Goal: Information Seeking & Learning: Check status

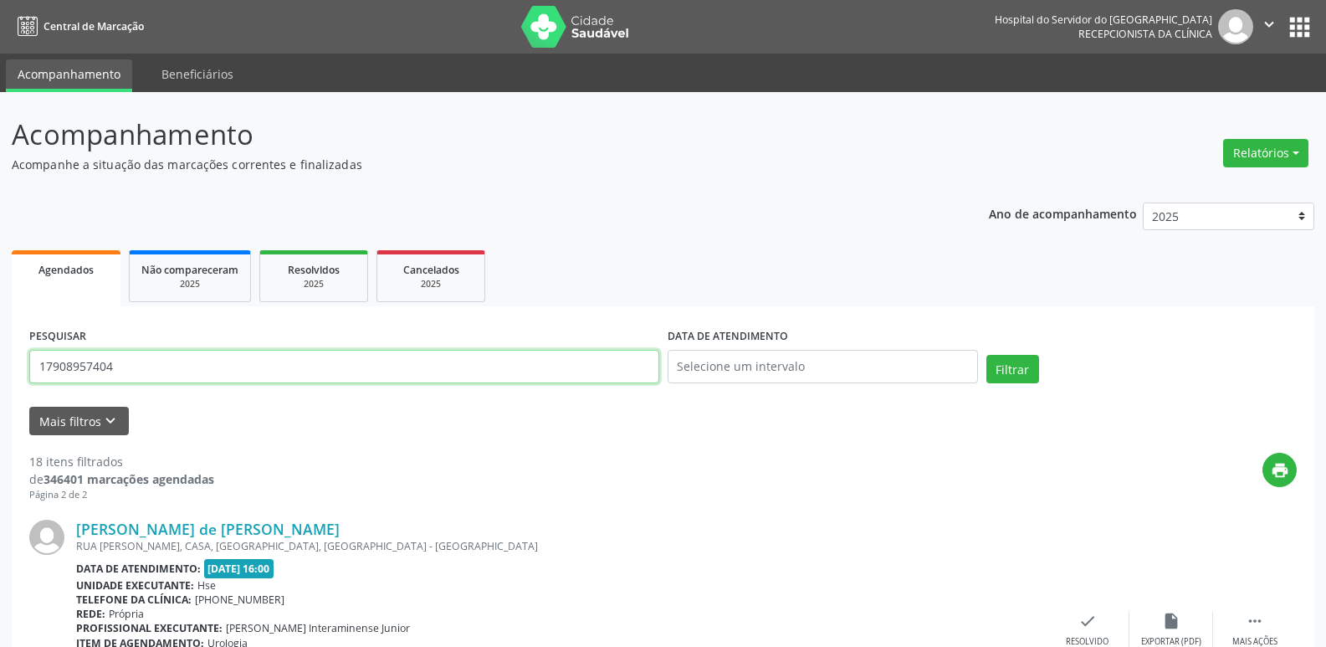
scroll to position [113, 0]
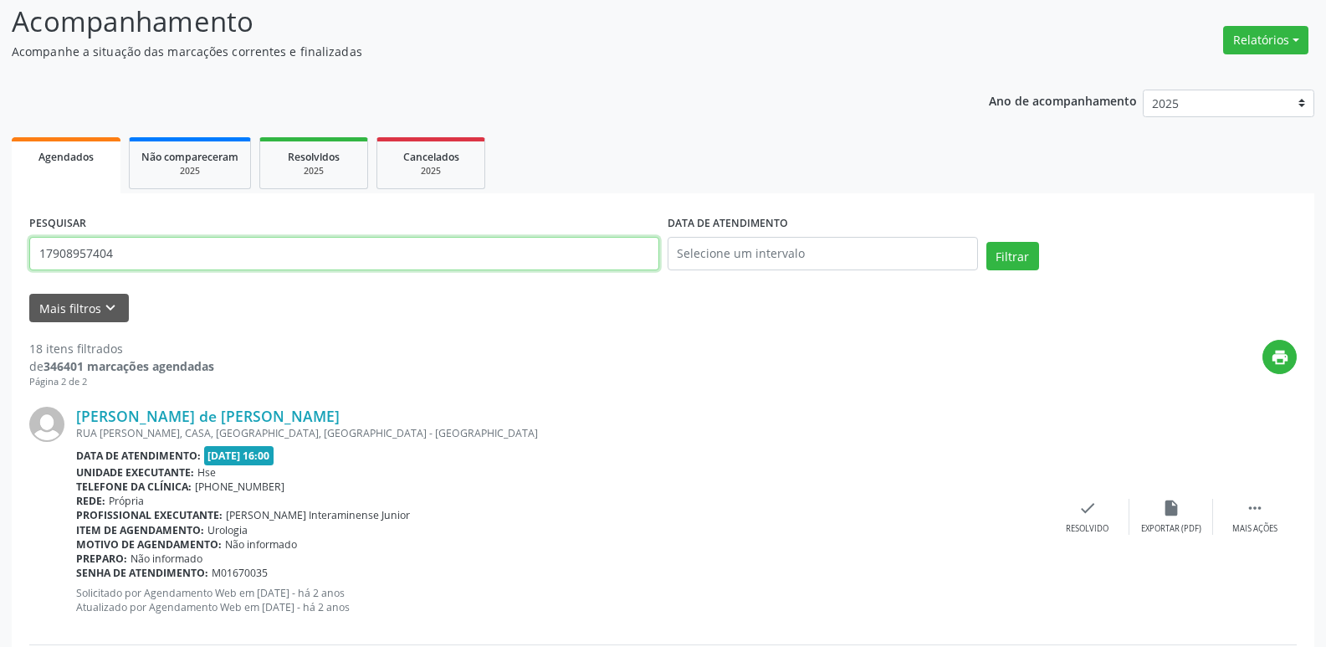
drag, startPoint x: 105, startPoint y: 265, endPoint x: 0, endPoint y: 297, distance: 109.3
click at [0, 297] on div "Acompanhamento Acompanhe a situação das marcações correntes e finalizadas Relat…" at bounding box center [663, 605] width 1326 height 1253
type input "10043250459"
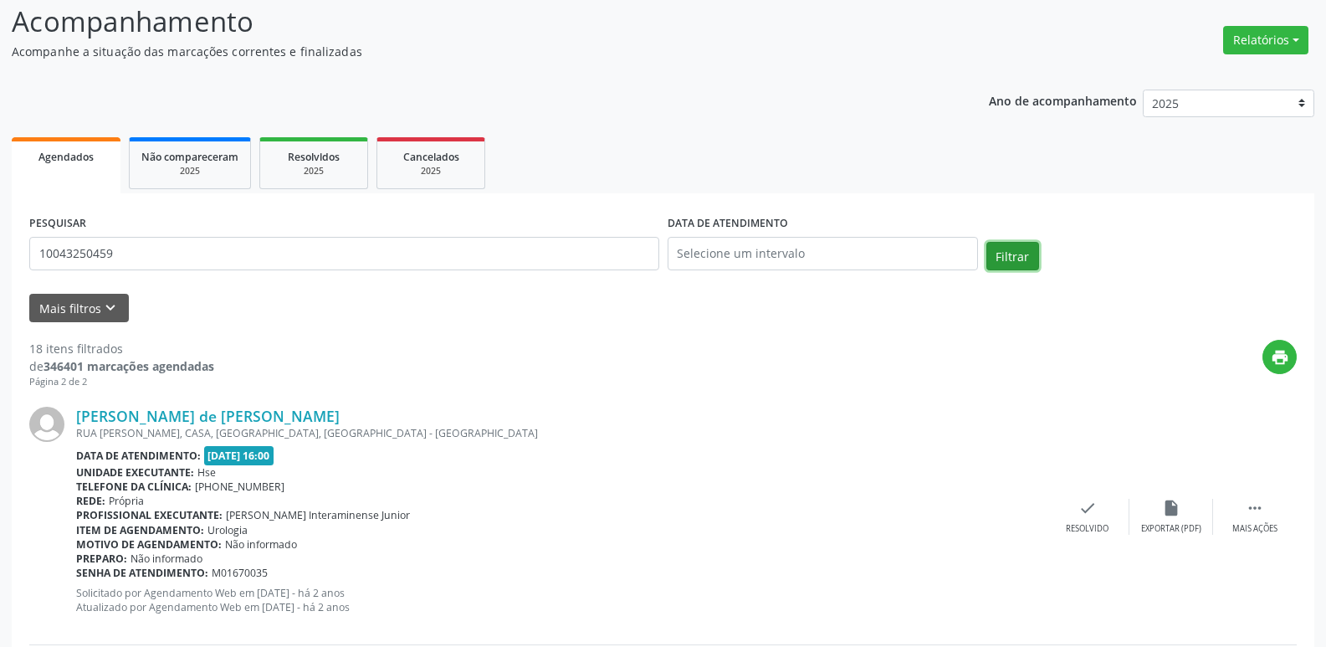
click at [1006, 252] on button "Filtrar" at bounding box center [1012, 256] width 53 height 28
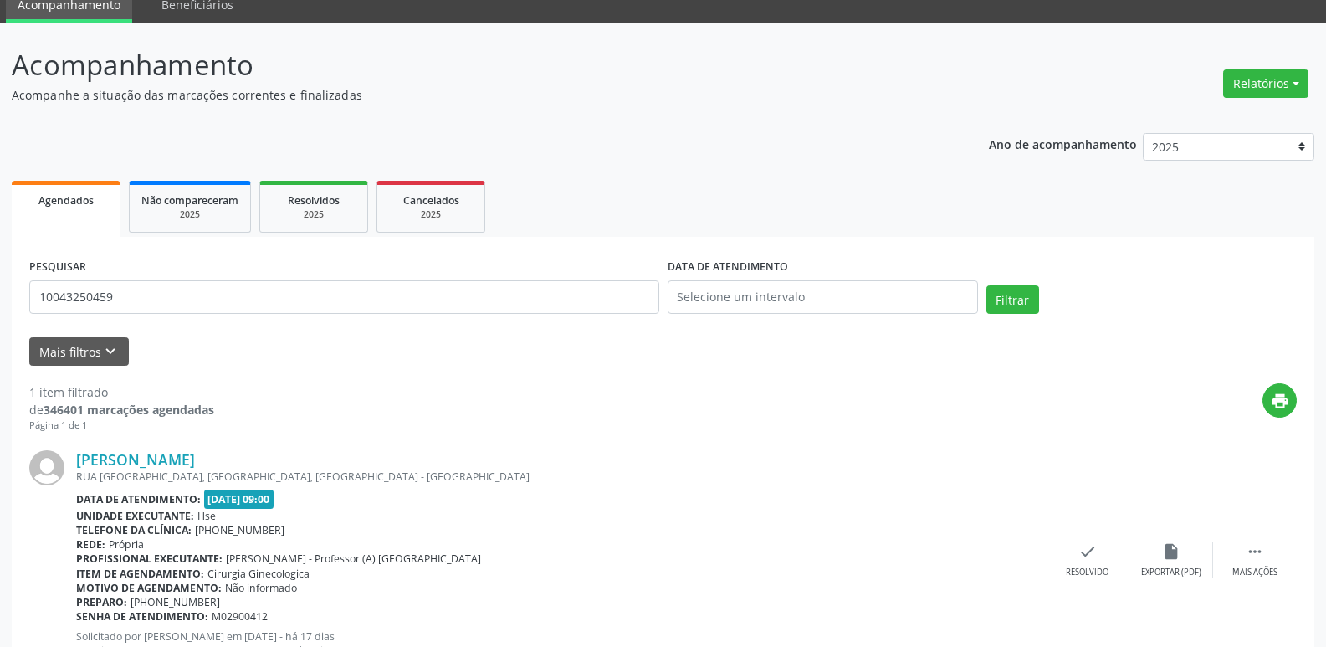
scroll to position [140, 0]
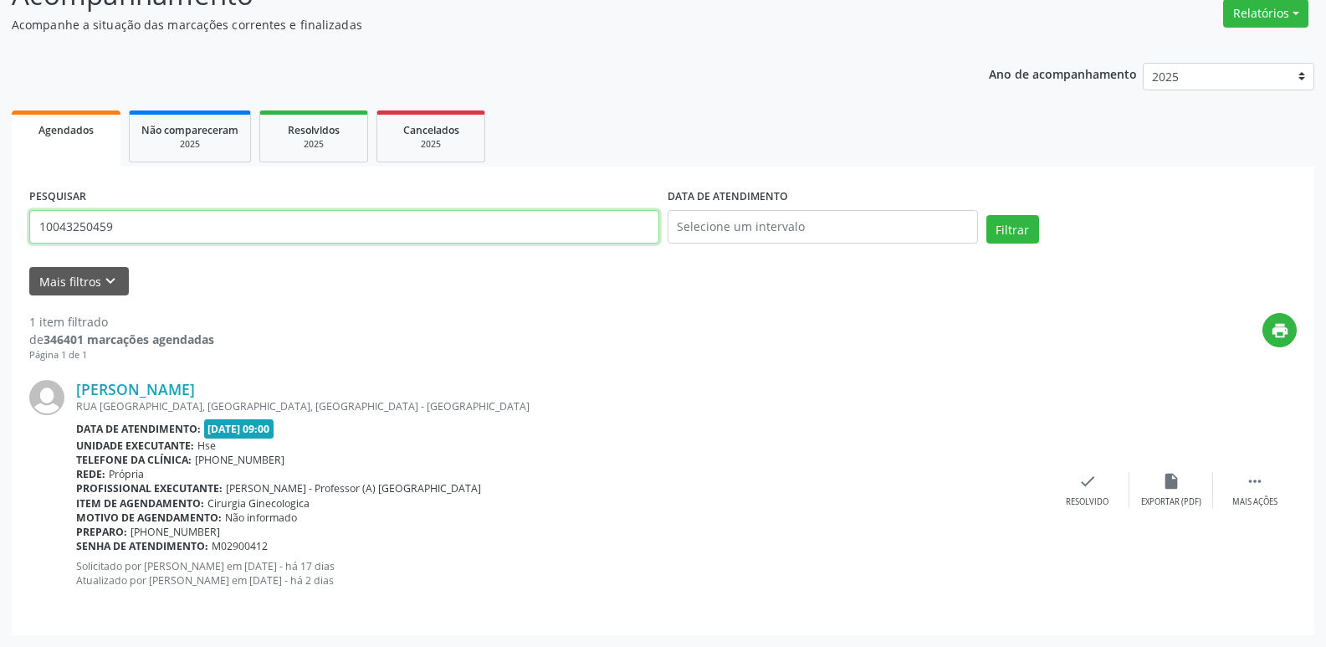
drag, startPoint x: 0, startPoint y: 260, endPoint x: 0, endPoint y: 274, distance: 14.2
click at [0, 274] on div "Acompanhamento Acompanhe a situação das marcações correntes e finalizadas Relat…" at bounding box center [663, 299] width 1326 height 694
type input "30580293491"
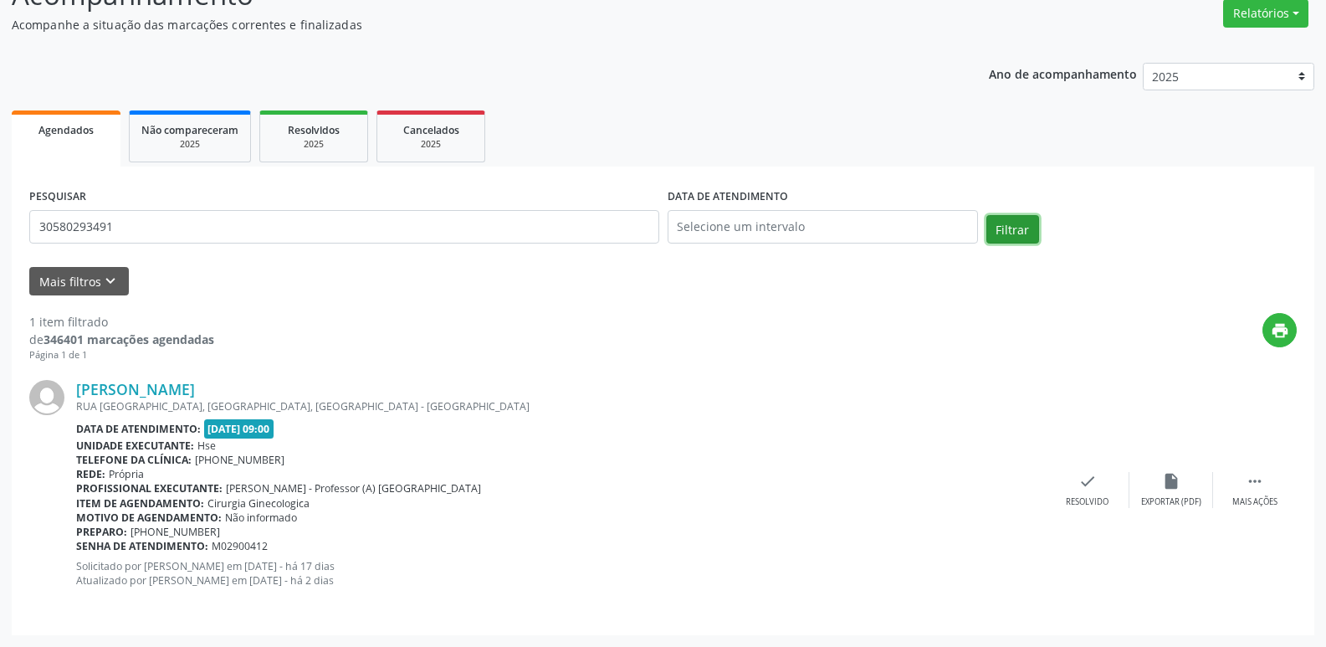
drag, startPoint x: 1019, startPoint y: 216, endPoint x: 1020, endPoint y: 224, distance: 8.4
click at [1019, 218] on button "Filtrar" at bounding box center [1012, 229] width 53 height 28
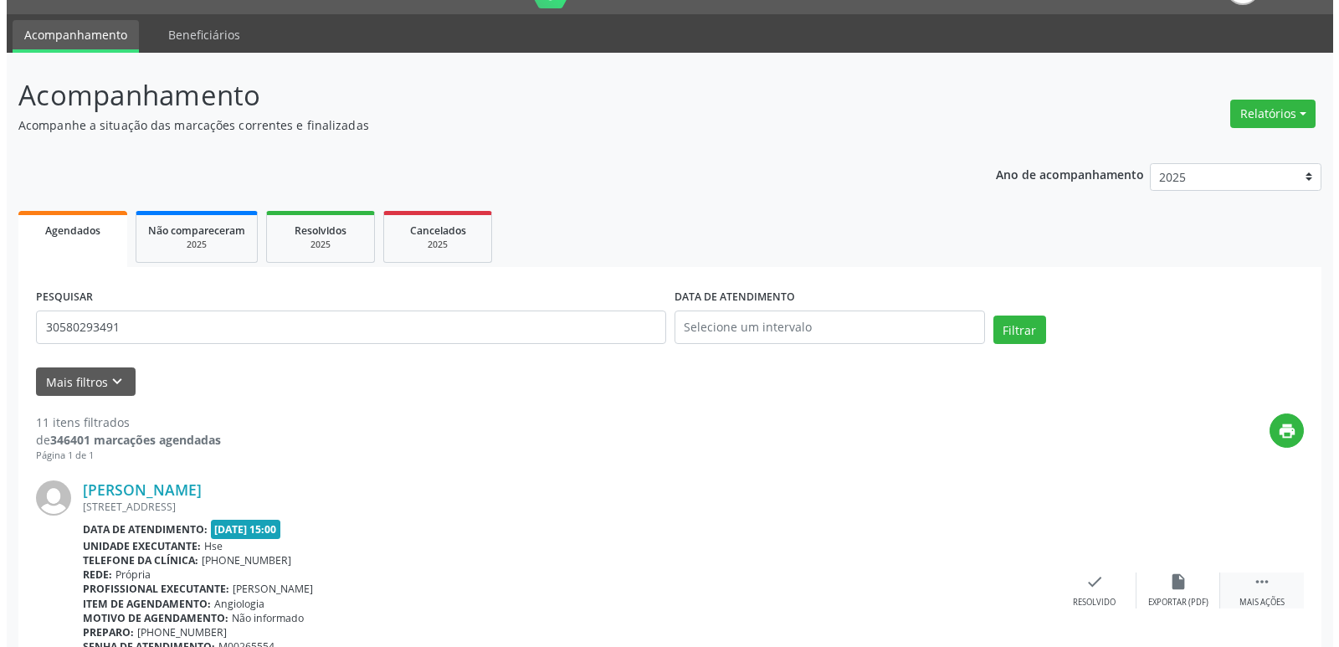
scroll to position [0, 0]
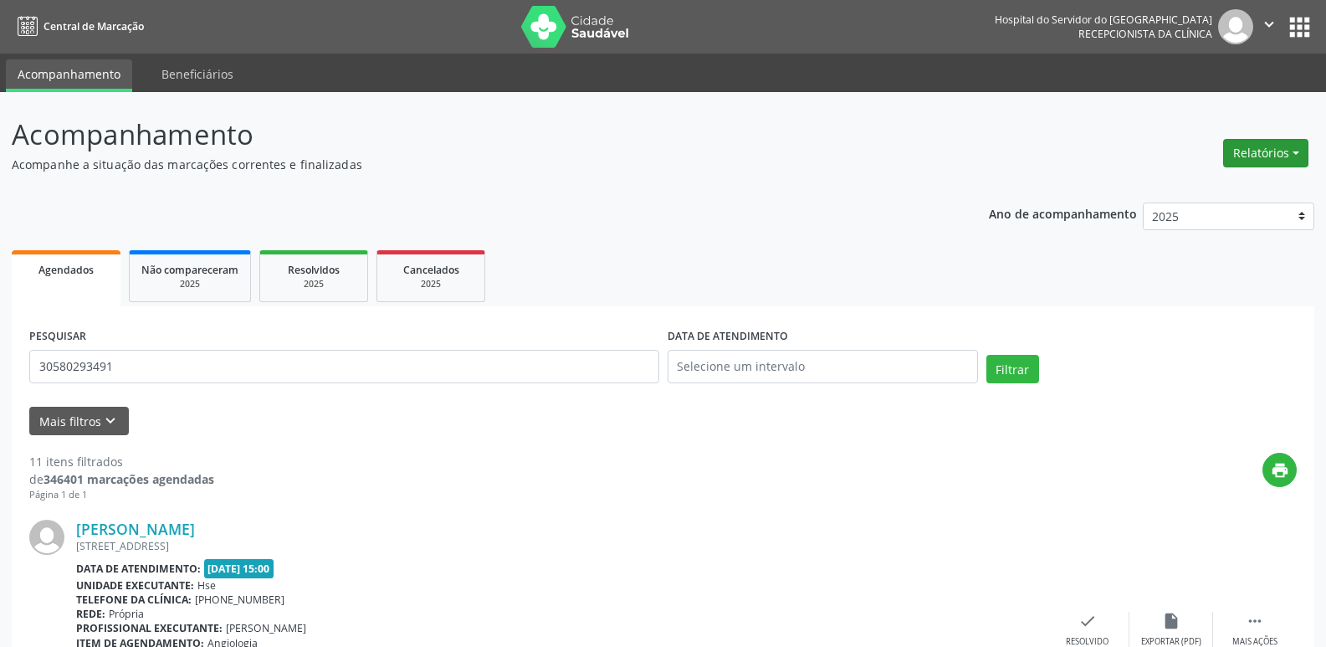
click at [1279, 154] on button "Relatórios" at bounding box center [1265, 153] width 85 height 28
click at [1246, 190] on link "Agendamentos" at bounding box center [1220, 188] width 180 height 23
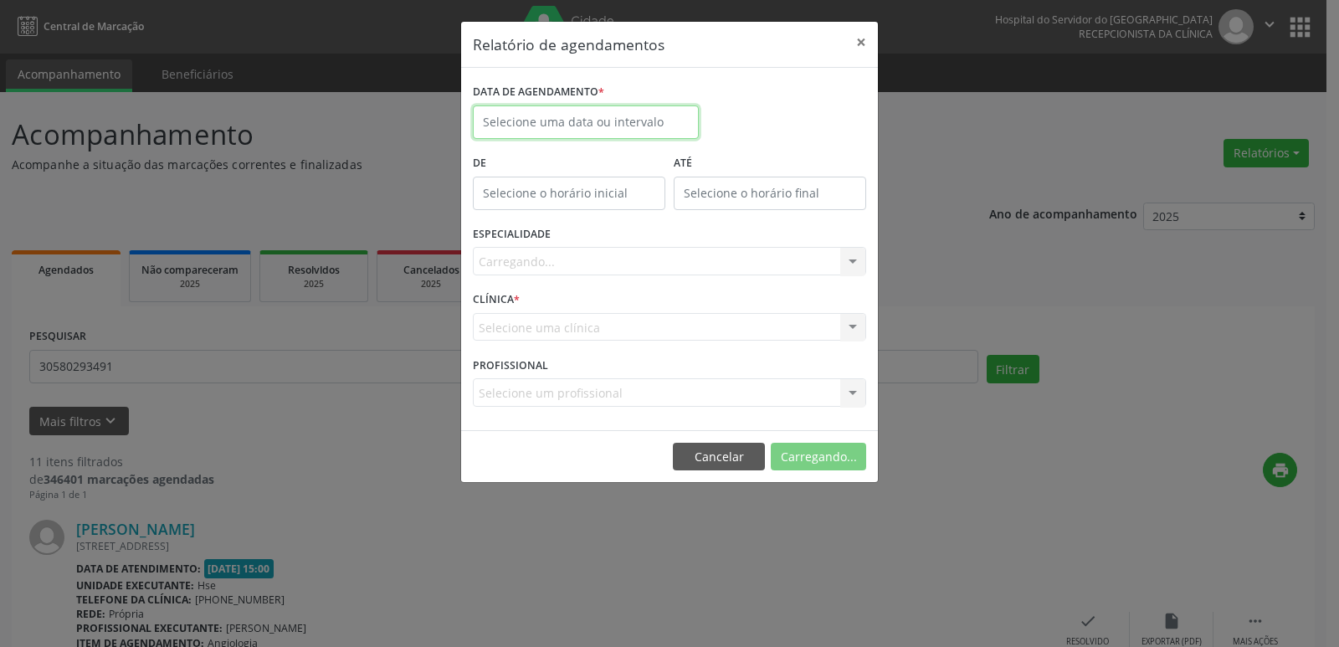
click at [534, 110] on input "text" at bounding box center [586, 121] width 226 height 33
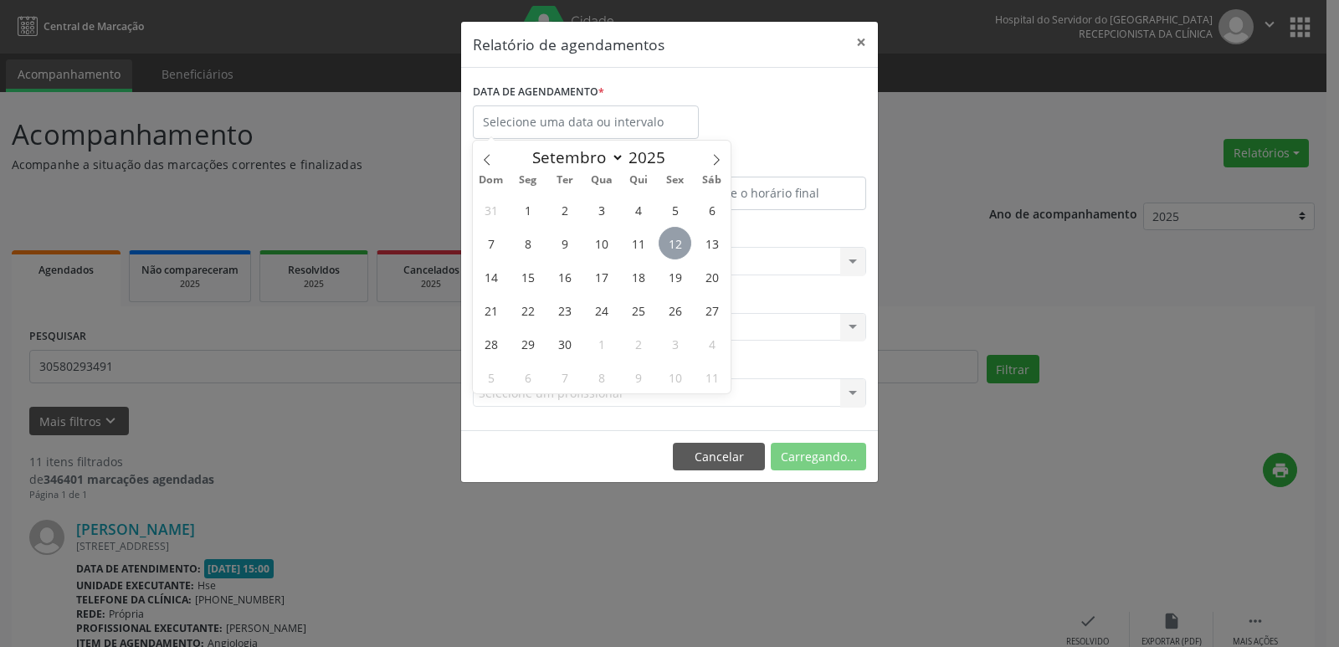
click at [674, 243] on span "12" at bounding box center [674, 243] width 33 height 33
type input "[DATE]"
click at [674, 243] on span "12" at bounding box center [674, 243] width 33 height 33
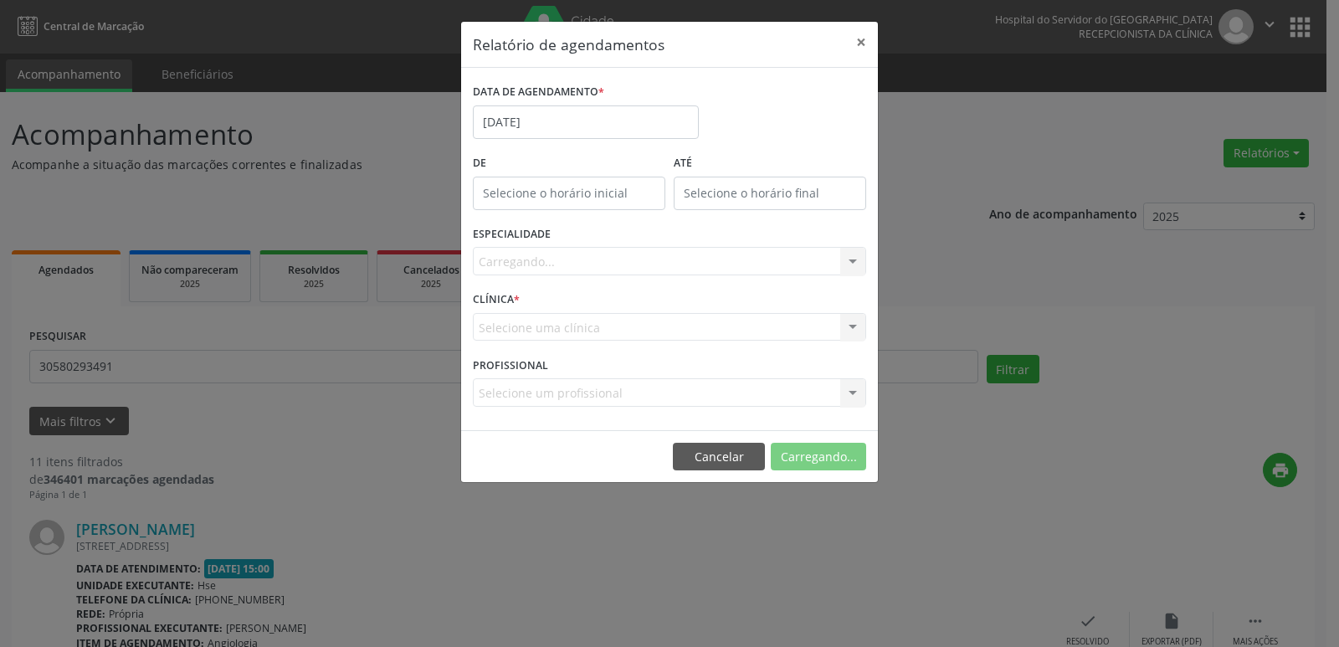
click at [719, 262] on div "Carregando... Todas as especialidades Alergologia Angiologia Arritmologia Cardi…" at bounding box center [669, 261] width 393 height 28
click at [764, 261] on div "Carregando... Todas as especialidades Alergologia Angiologia Arritmologia Cardi…" at bounding box center [669, 261] width 393 height 28
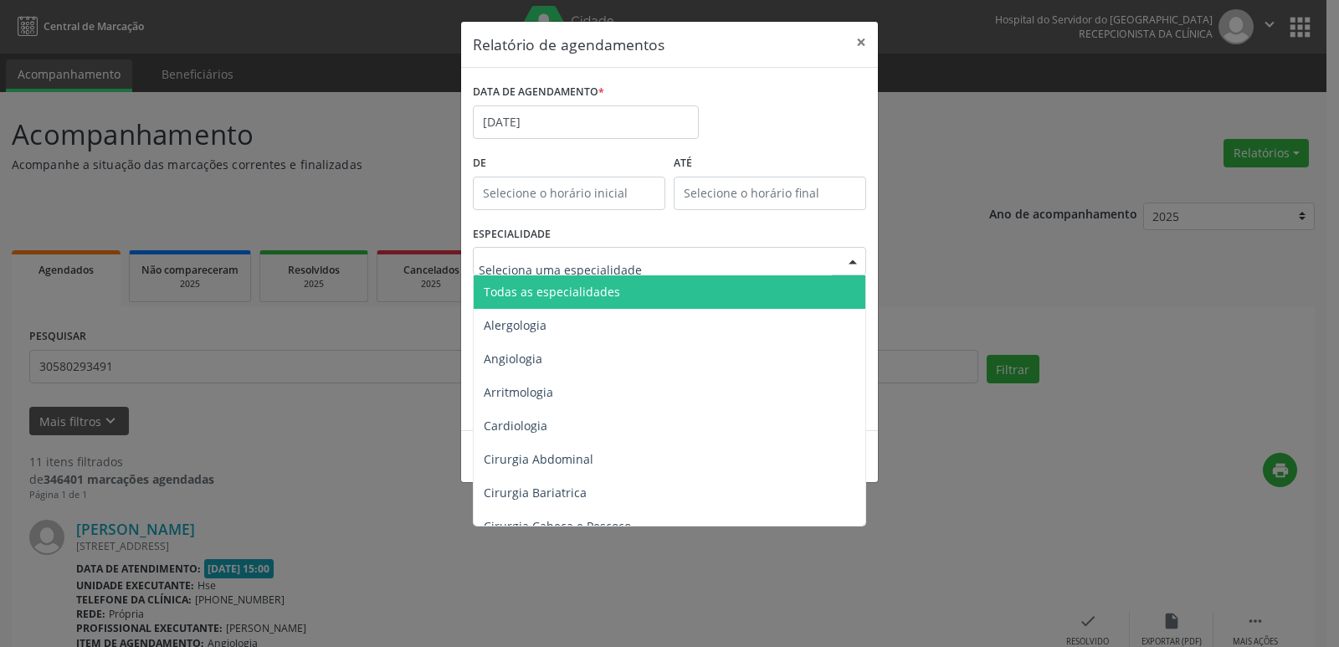
click at [801, 263] on div at bounding box center [669, 261] width 393 height 28
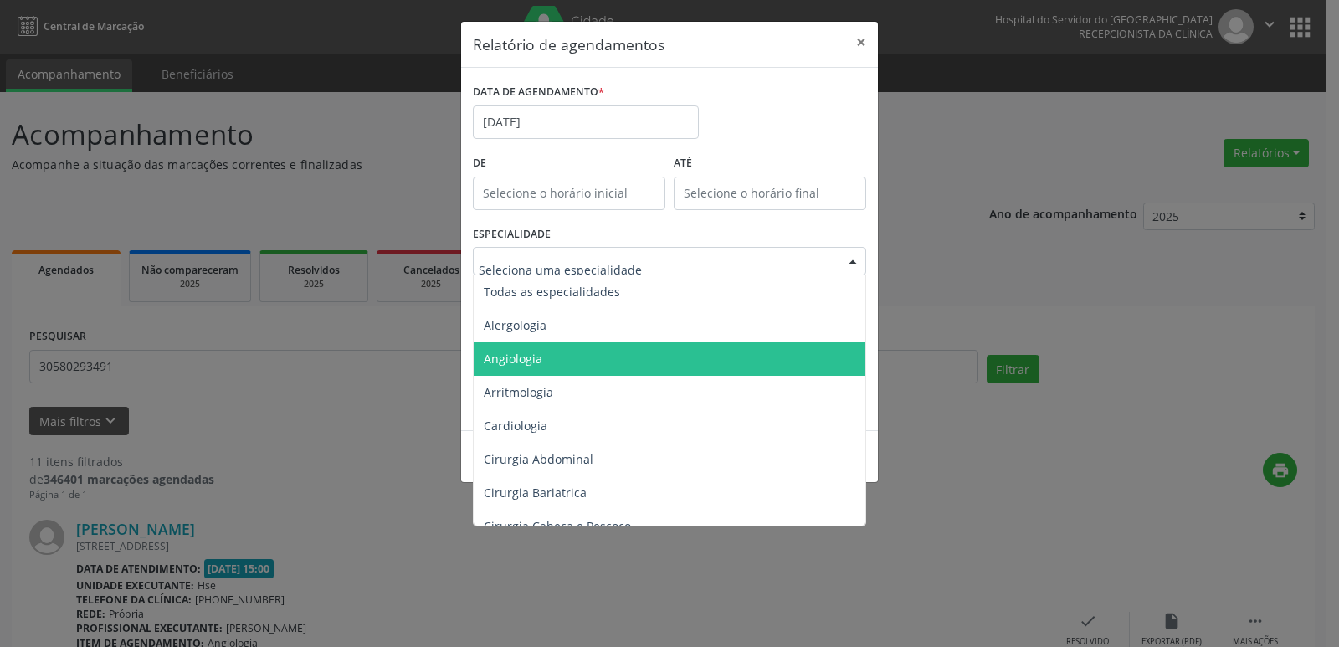
click at [614, 362] on span "Angiologia" at bounding box center [671, 358] width 394 height 33
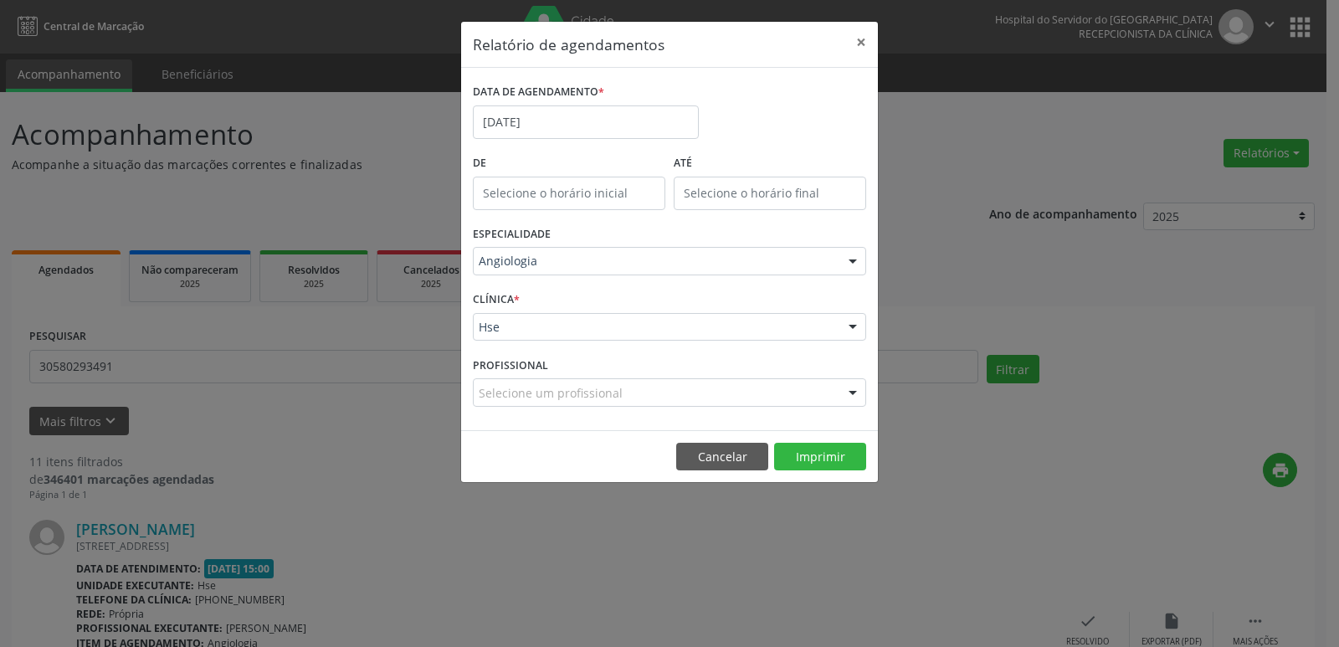
click at [782, 335] on div "Hse" at bounding box center [669, 327] width 393 height 28
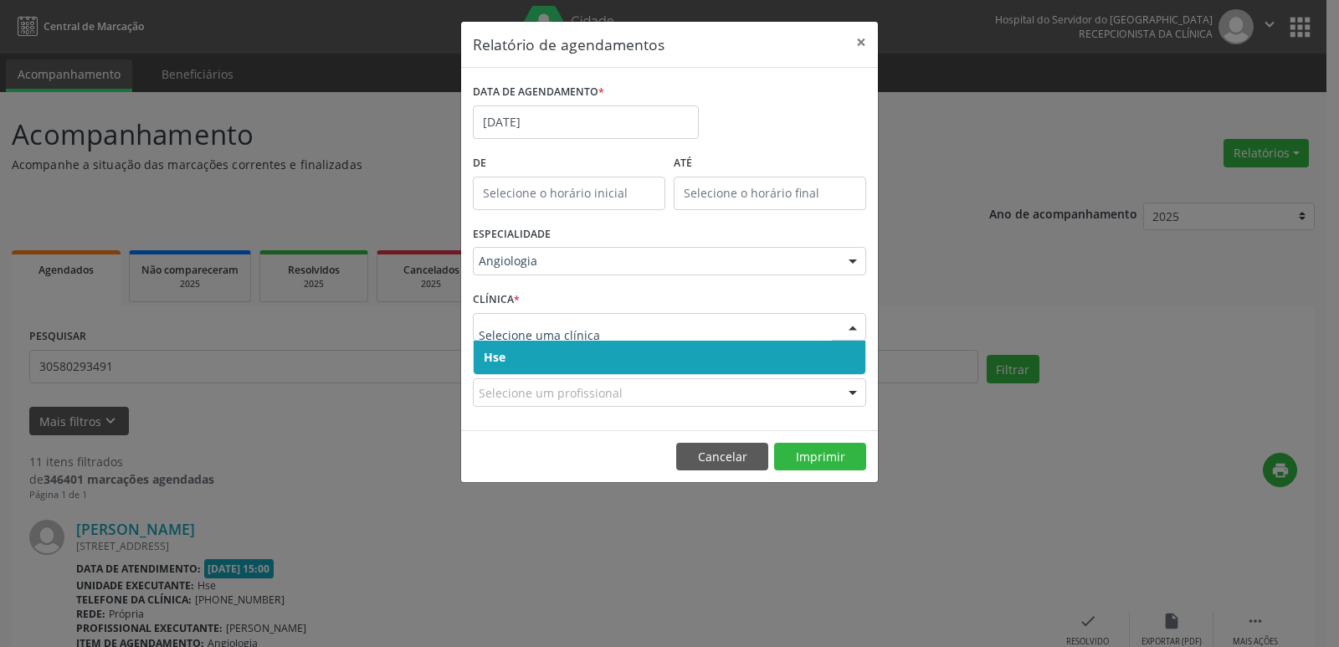
click at [716, 365] on span "Hse" at bounding box center [670, 357] width 392 height 33
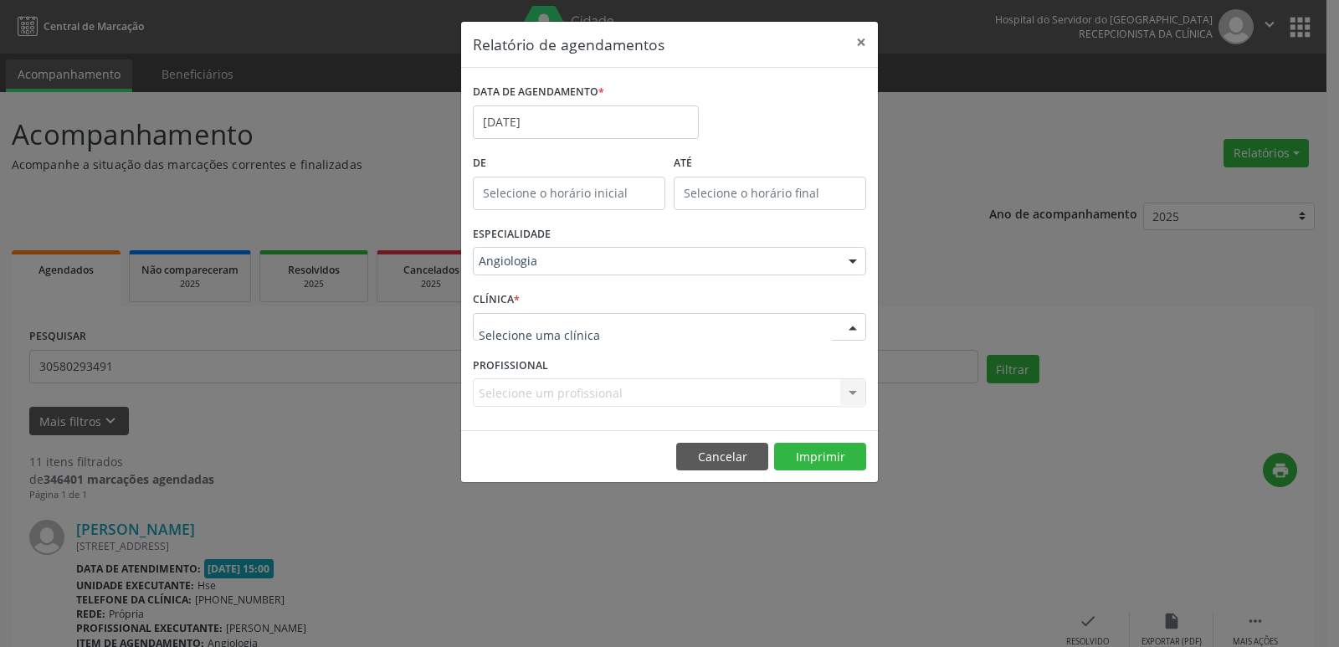
click at [706, 330] on div at bounding box center [669, 327] width 393 height 28
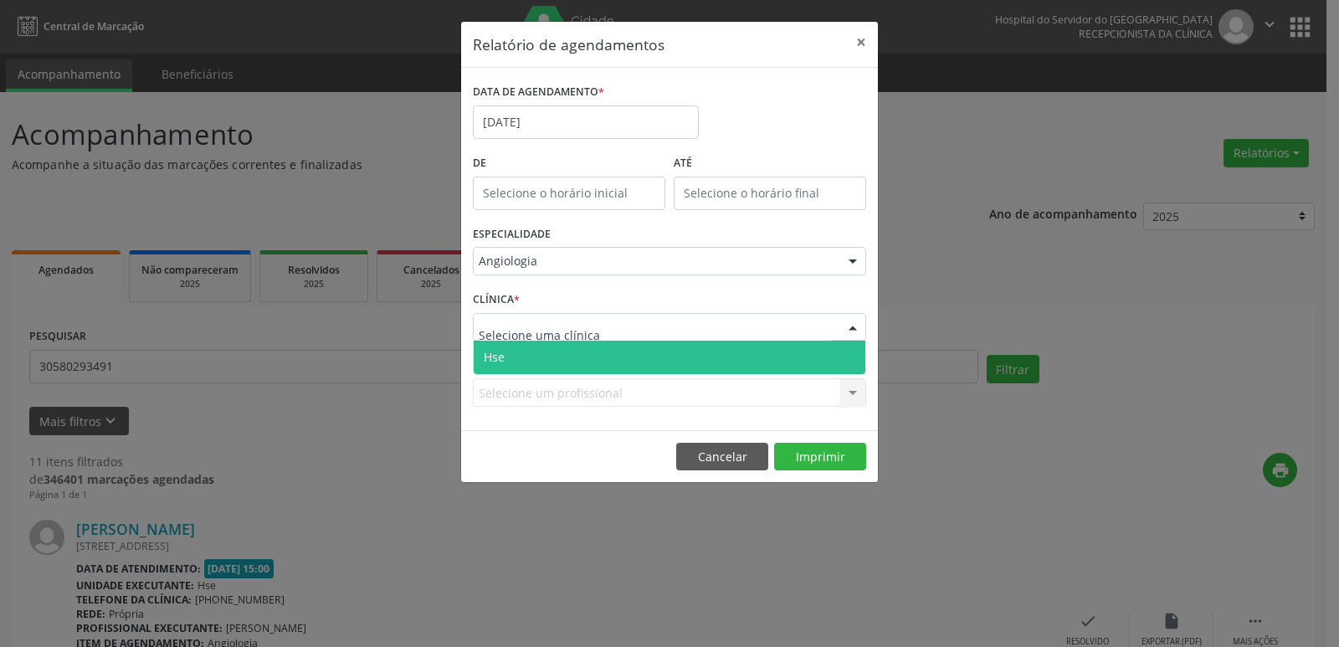
drag, startPoint x: 652, startPoint y: 334, endPoint x: 645, endPoint y: 345, distance: 12.8
click at [649, 333] on input "text" at bounding box center [655, 335] width 353 height 33
click at [650, 355] on span "Hse" at bounding box center [670, 357] width 392 height 33
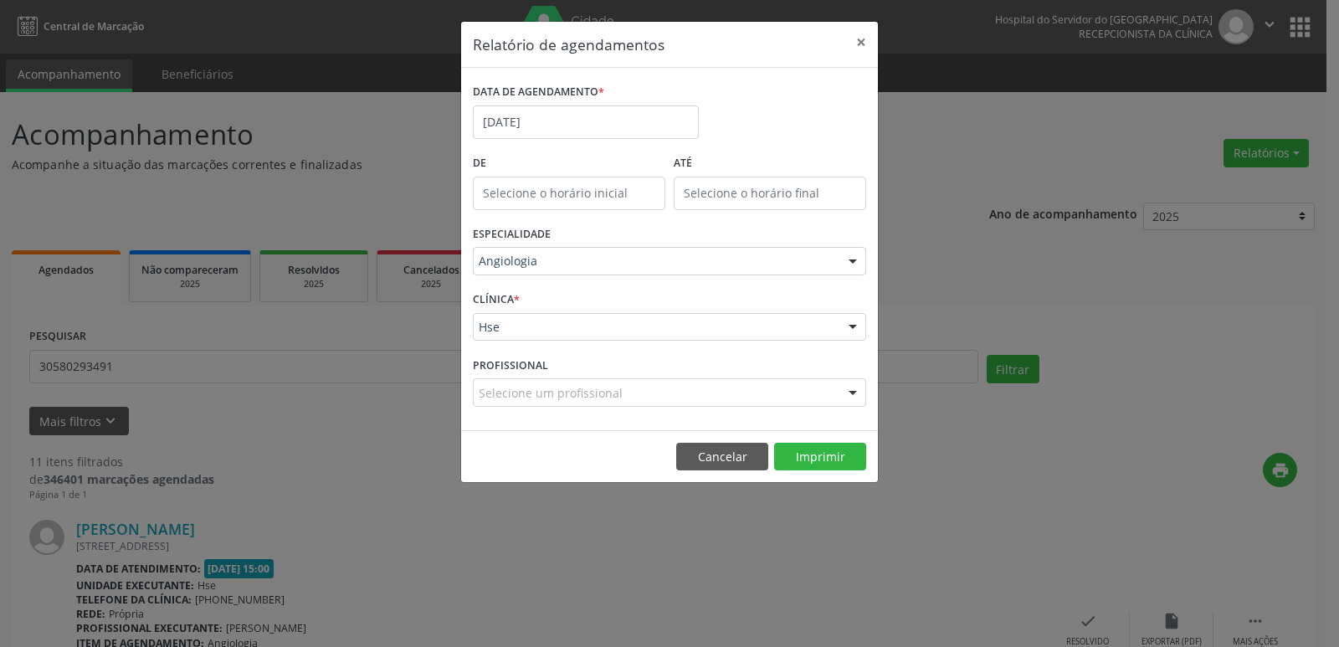
click at [772, 400] on div "Selecione um profissional" at bounding box center [669, 392] width 393 height 28
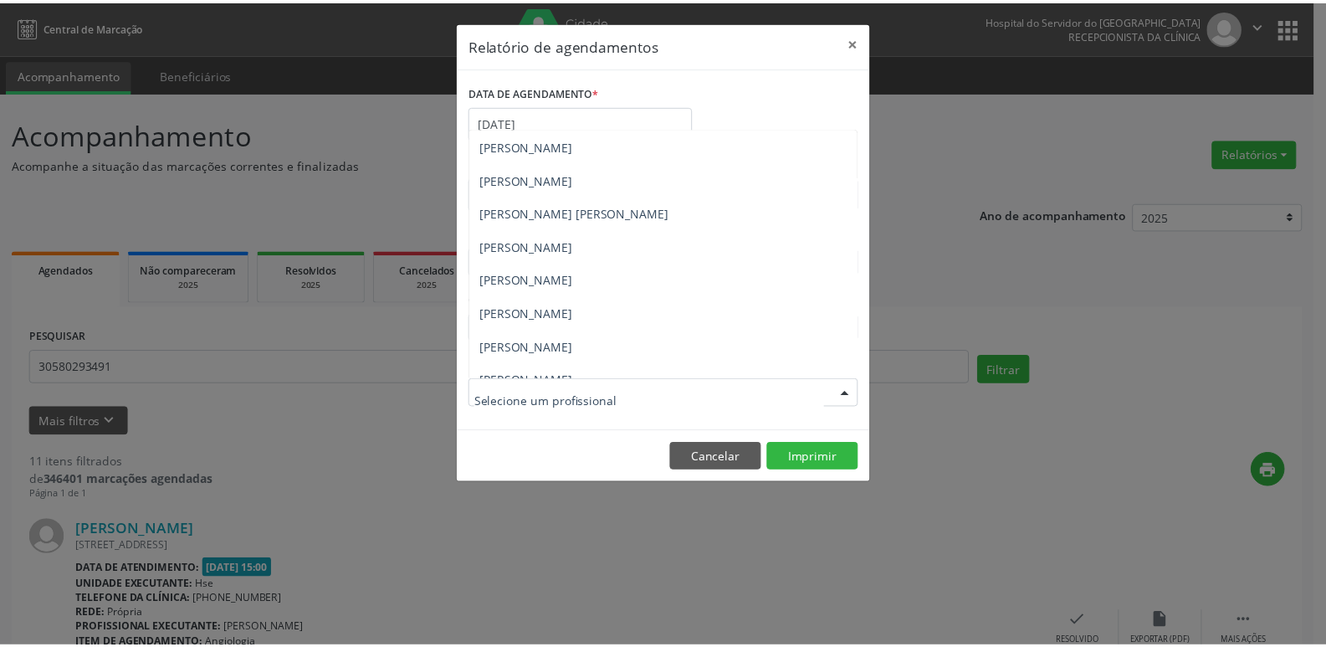
scroll to position [167, 0]
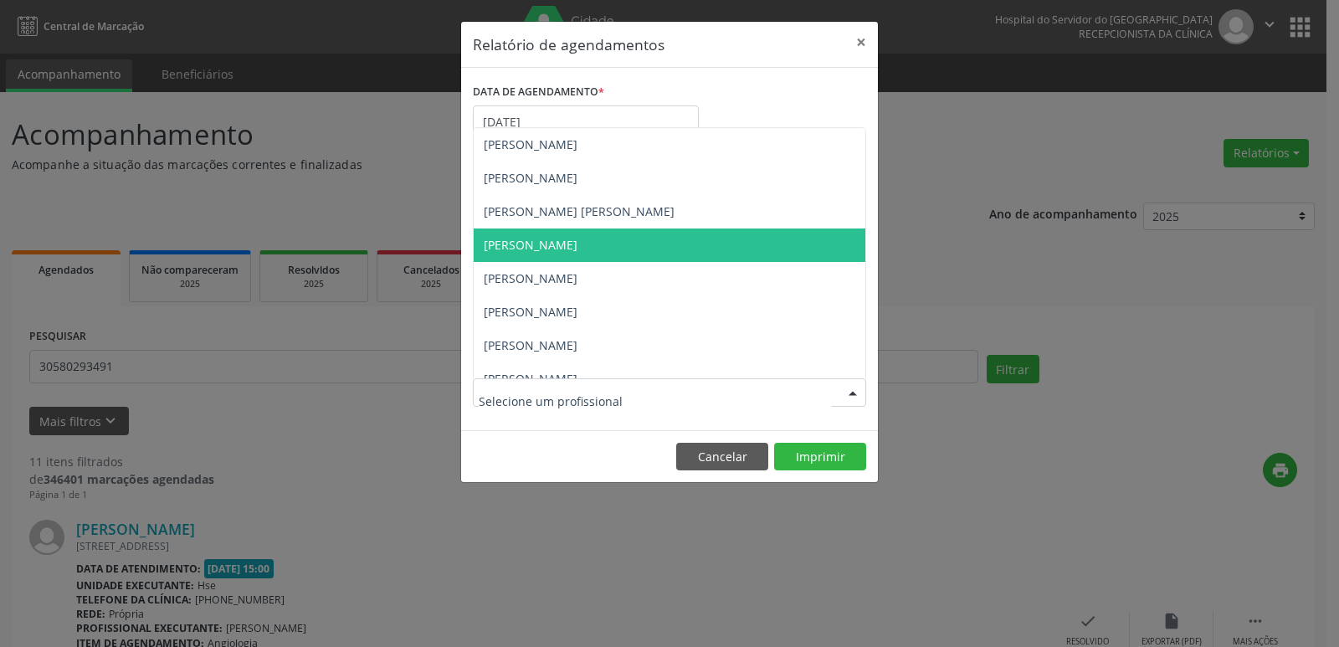
click at [725, 244] on span "[PERSON_NAME]" at bounding box center [670, 244] width 392 height 33
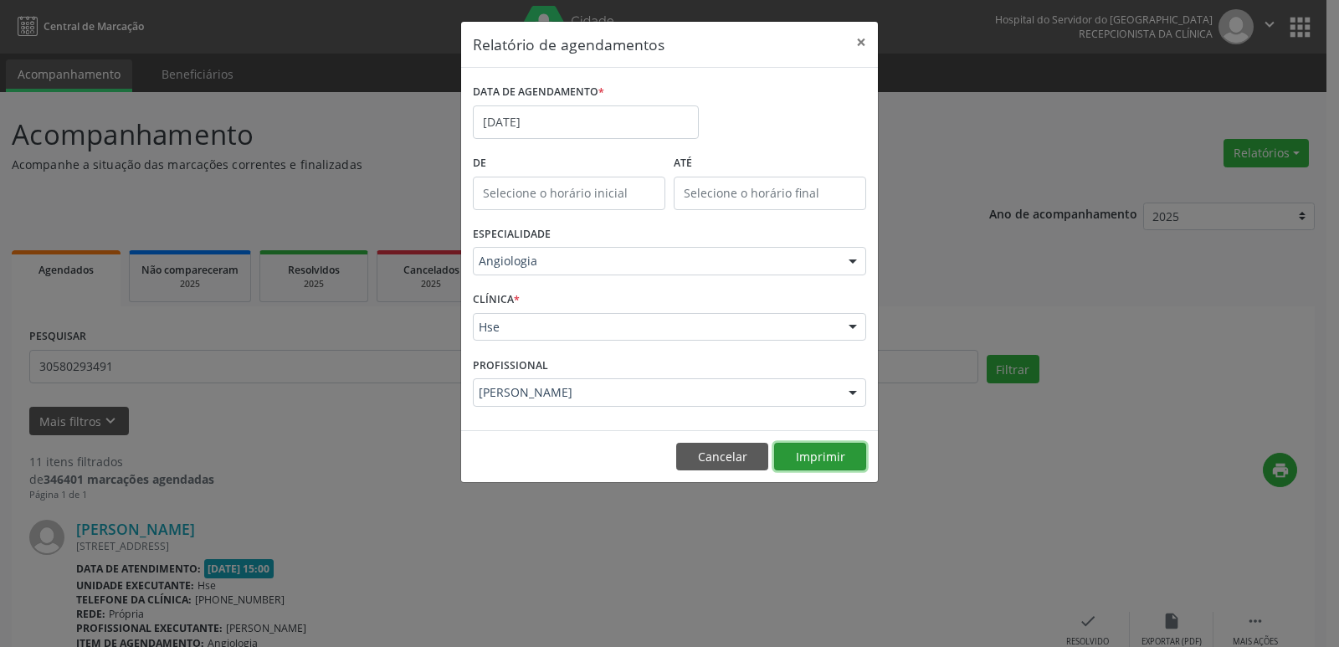
click at [853, 462] on button "Imprimir" at bounding box center [820, 457] width 92 height 28
click at [868, 35] on button "×" at bounding box center [860, 42] width 33 height 41
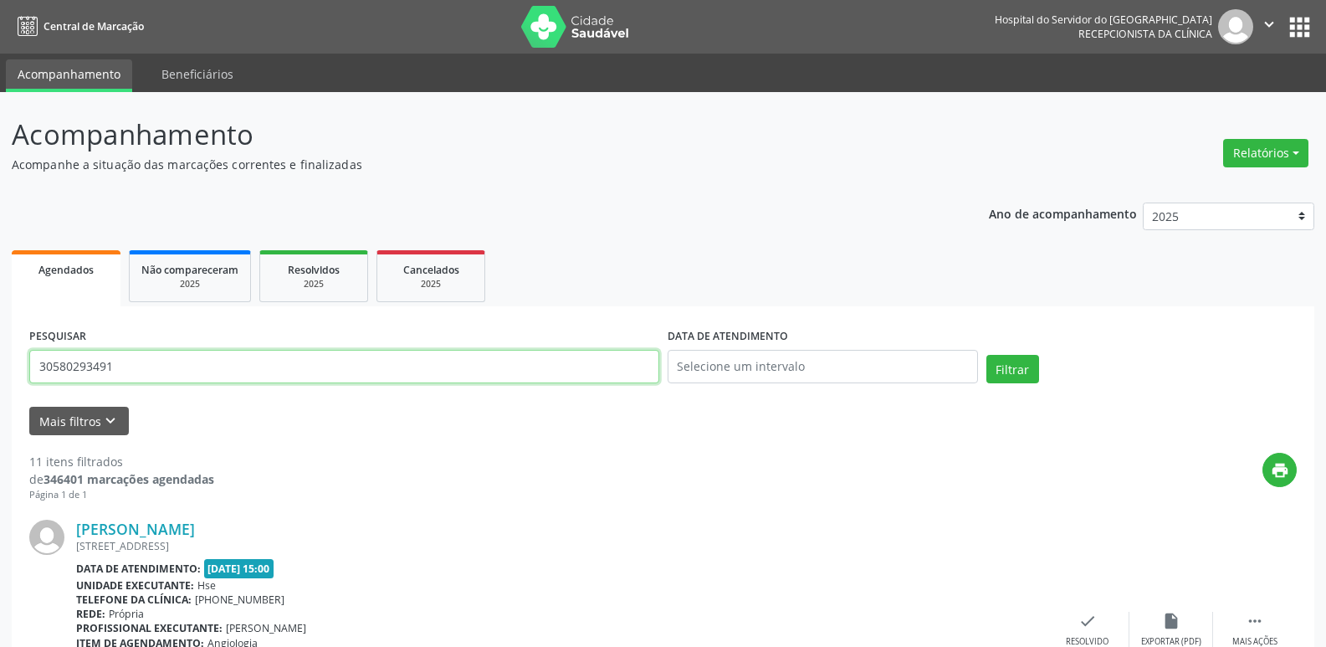
drag, startPoint x: 199, startPoint y: 376, endPoint x: 0, endPoint y: 435, distance: 207.8
type input "19436386400"
click at [1028, 366] on button "Filtrar" at bounding box center [1012, 369] width 53 height 28
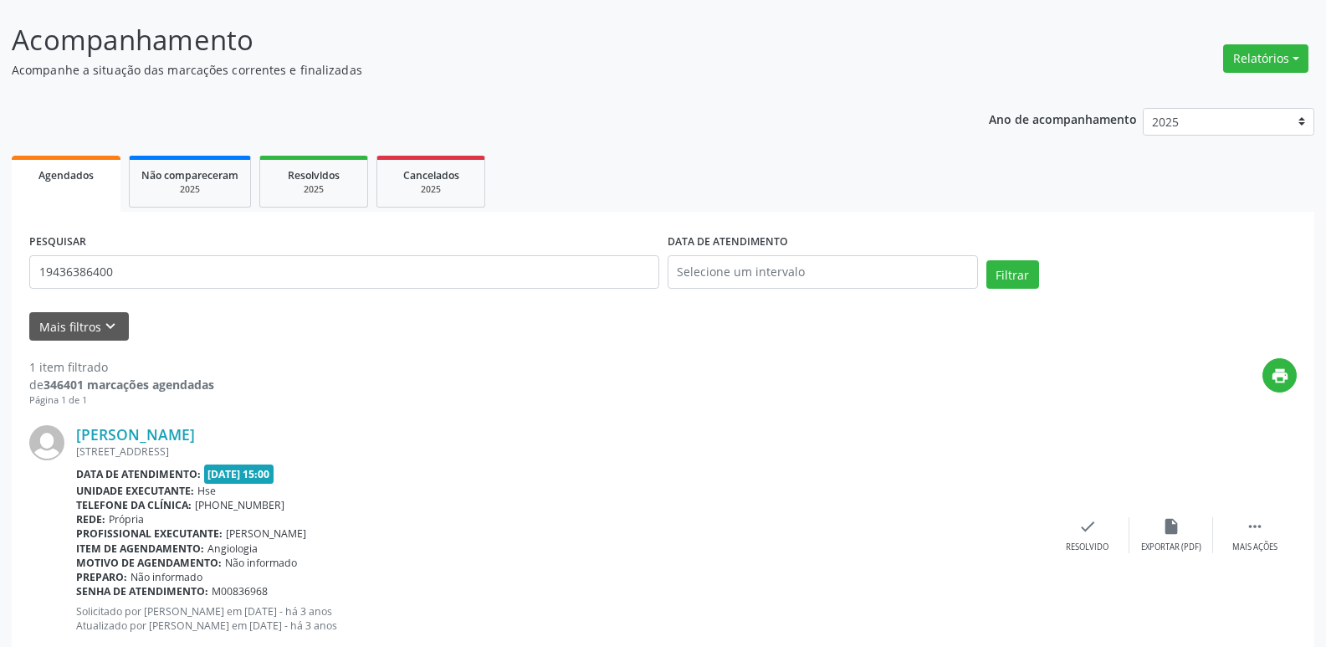
scroll to position [140, 0]
